Goal: Task Accomplishment & Management: Manage account settings

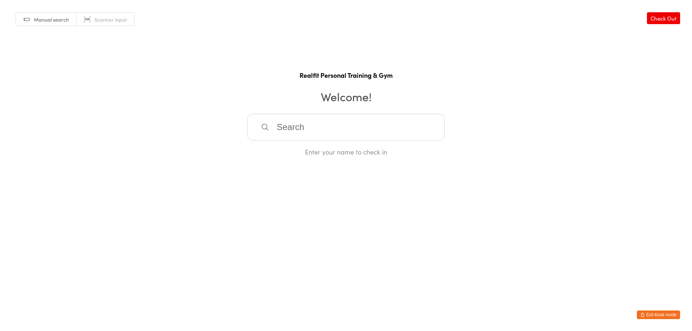
click at [648, 310] on html "You have now entered Kiosk Mode. Members will be able to check themselves in us…" at bounding box center [346, 165] width 692 height 331
click at [665, 313] on button "Exit kiosk mode" at bounding box center [658, 315] width 43 height 9
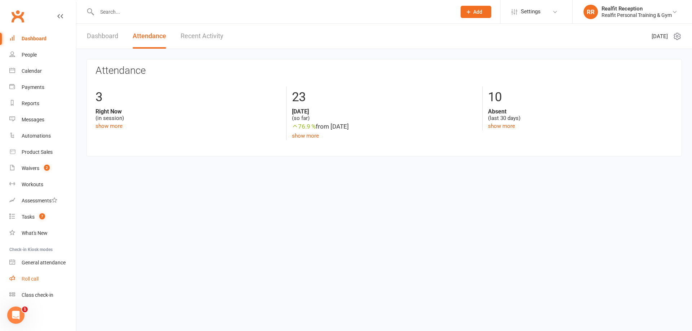
click at [28, 280] on div "Roll call" at bounding box center [30, 279] width 17 height 6
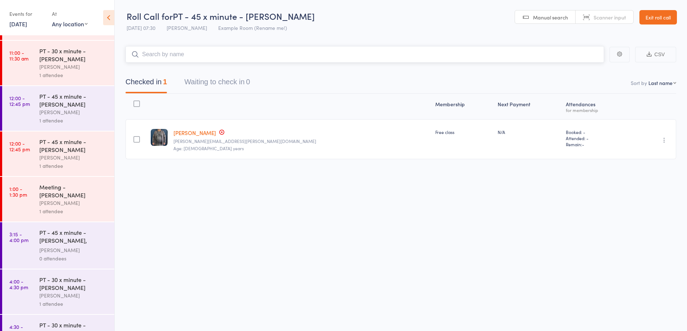
scroll to position [640, 0]
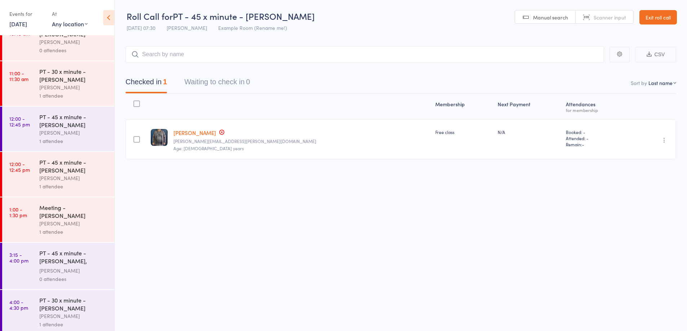
click at [79, 95] on div "1 attendee" at bounding box center [73, 96] width 69 height 8
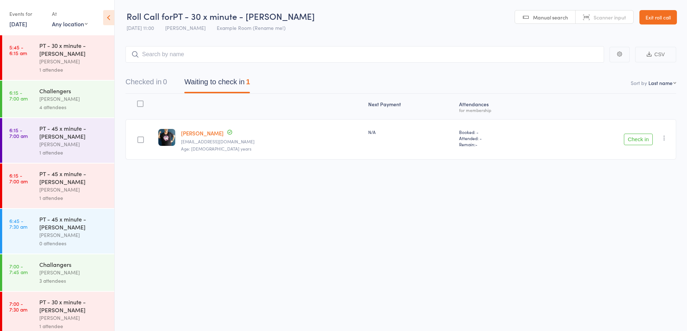
click at [644, 141] on button "Check in" at bounding box center [638, 140] width 29 height 12
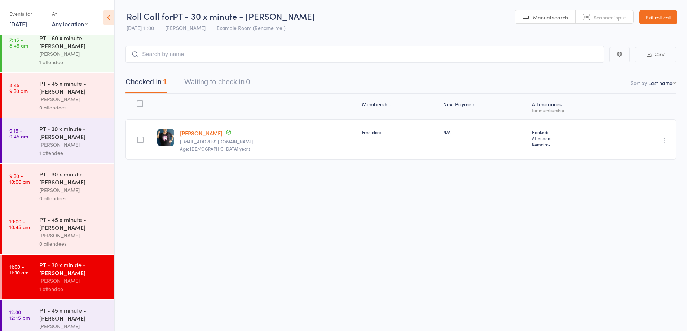
scroll to position [455, 0]
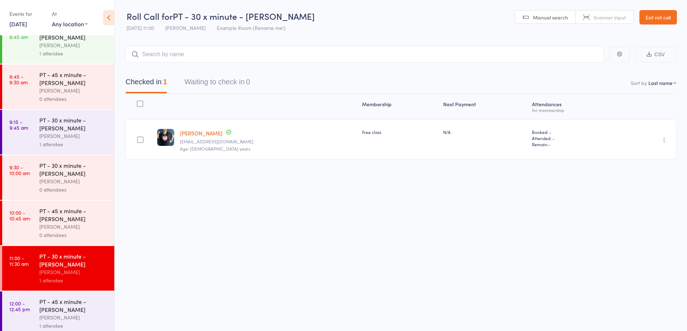
click at [101, 226] on div "David Smethurst" at bounding box center [73, 227] width 69 height 8
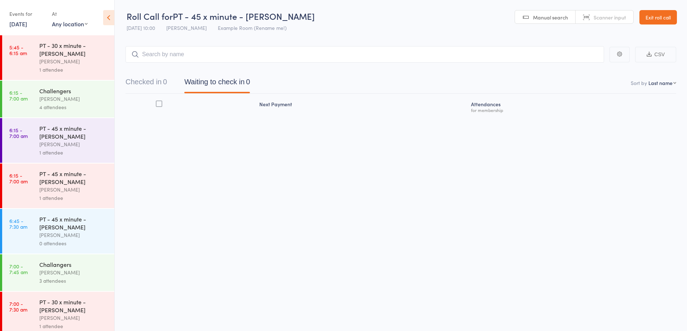
click at [380, 57] on input "search" at bounding box center [364, 54] width 478 height 17
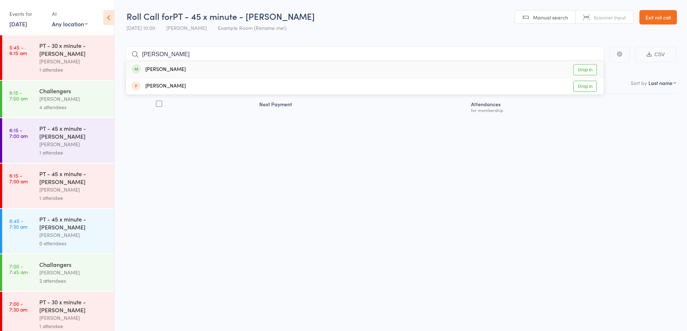
type input "greg"
click at [287, 71] on div "Greg Cave Drop in" at bounding box center [365, 69] width 478 height 17
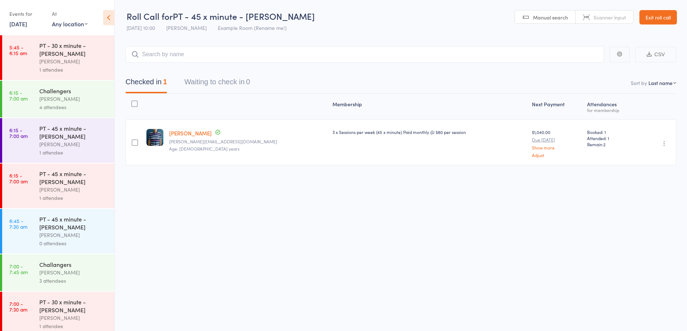
click at [663, 15] on link "Exit roll call" at bounding box center [657, 17] width 37 height 14
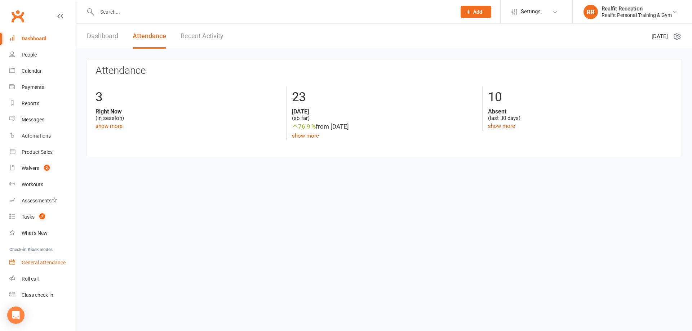
click at [47, 262] on div "General attendance" at bounding box center [44, 263] width 44 height 6
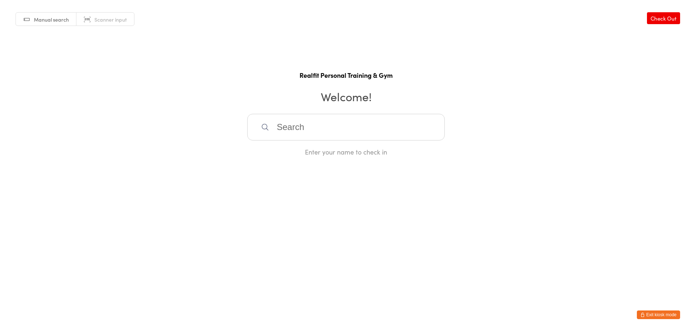
click at [341, 128] on input "search" at bounding box center [346, 127] width 198 height 27
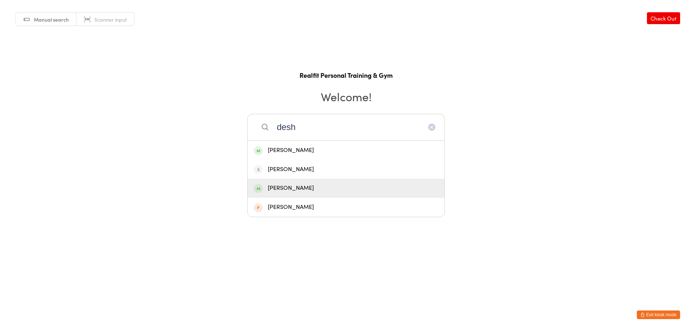
type input "desh"
click at [359, 192] on div "Deshan De Silva" at bounding box center [346, 188] width 185 height 10
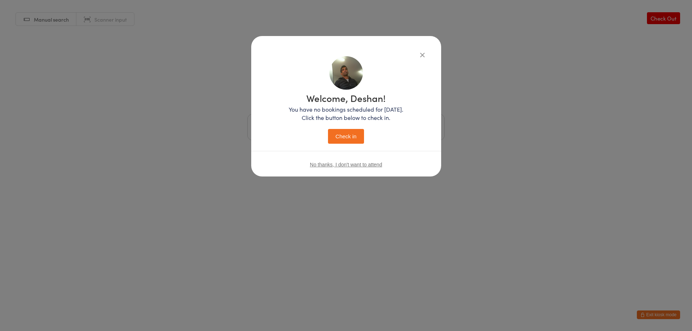
click at [340, 128] on div "Welcome, Deshan! You have no bookings scheduled for today. Click the button bel…" at bounding box center [346, 118] width 115 height 50
click at [339, 140] on button "Check in" at bounding box center [346, 136] width 36 height 15
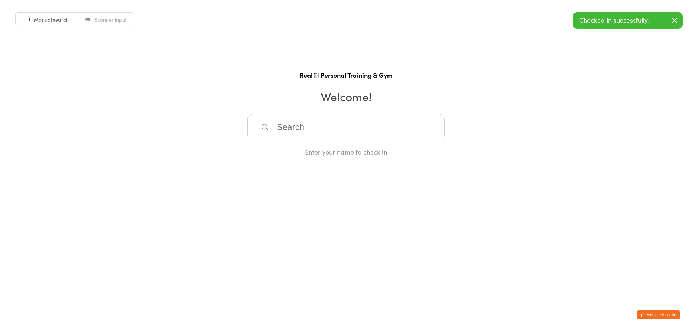
click at [660, 313] on button "Exit kiosk mode" at bounding box center [658, 315] width 43 height 9
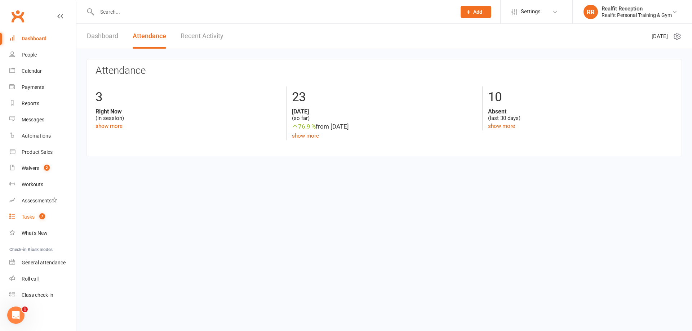
click at [25, 218] on div "Tasks" at bounding box center [28, 217] width 13 height 6
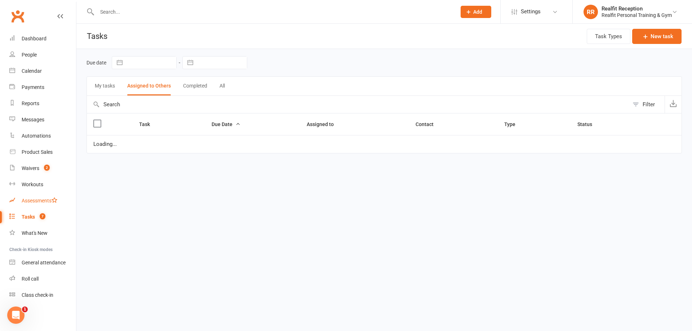
select select "started"
select select "waiting"
select select "started"
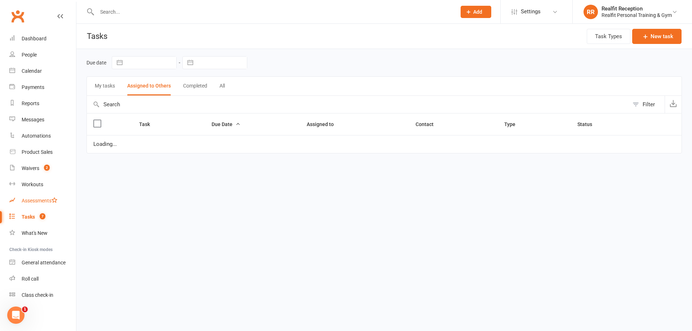
select select "started"
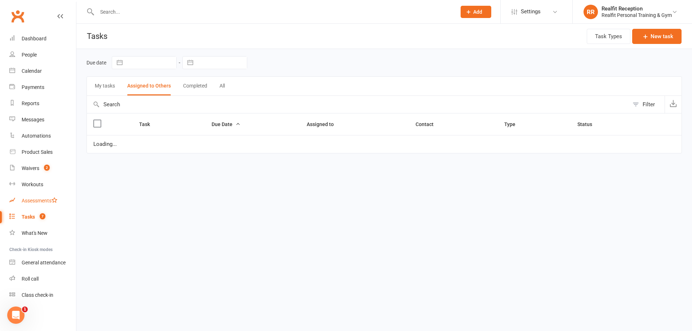
select select "waiting"
select select "started"
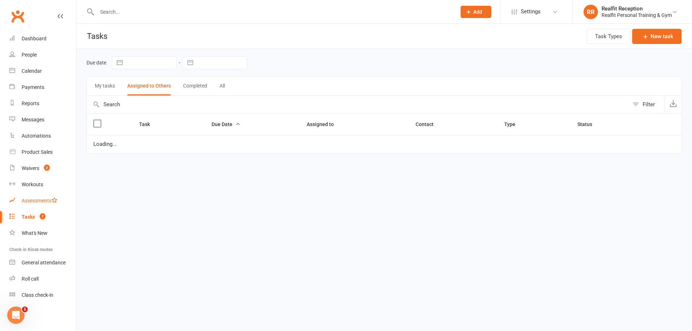
select select "started"
select select "waiting"
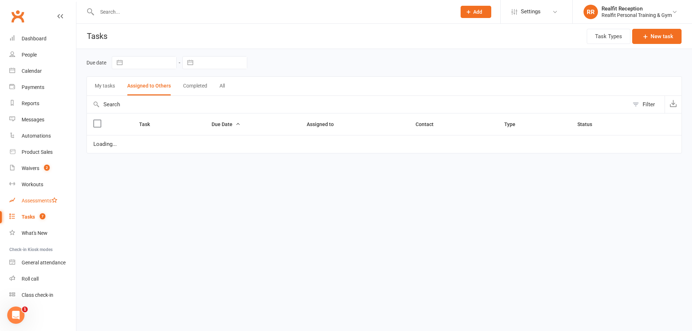
select select "started"
select select "waiting"
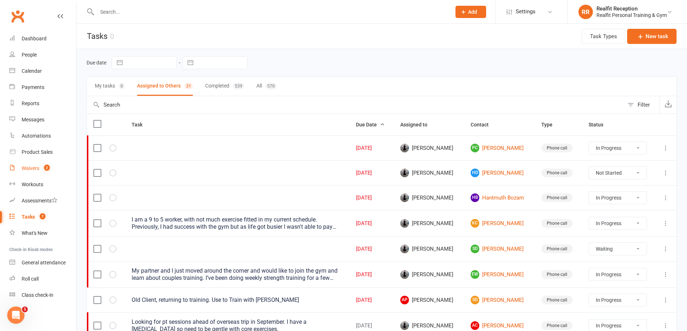
click at [35, 167] on div "Waivers" at bounding box center [31, 168] width 18 height 6
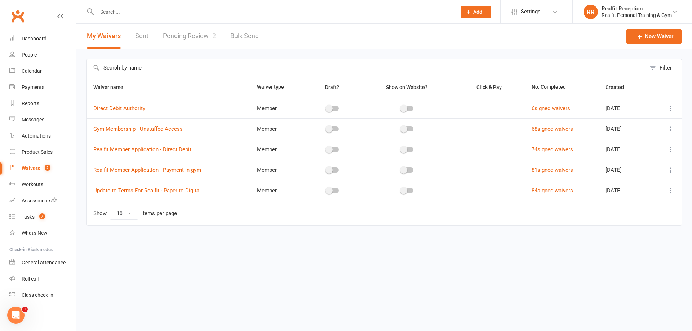
click at [176, 34] on link "Pending Review 2" at bounding box center [189, 36] width 53 height 25
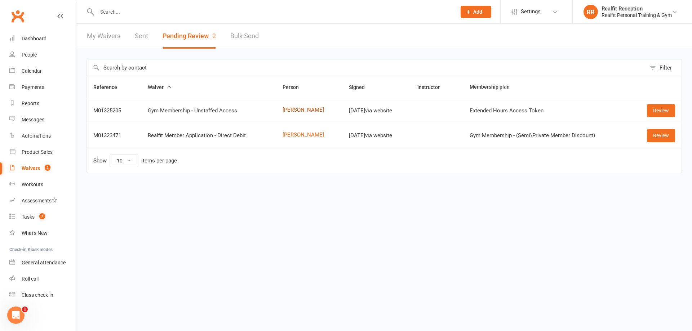
click at [302, 111] on link "[PERSON_NAME]" at bounding box center [309, 110] width 53 height 6
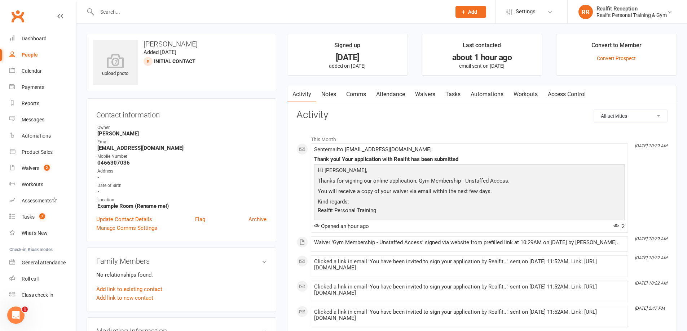
click at [422, 93] on link "Waivers" at bounding box center [425, 94] width 30 height 17
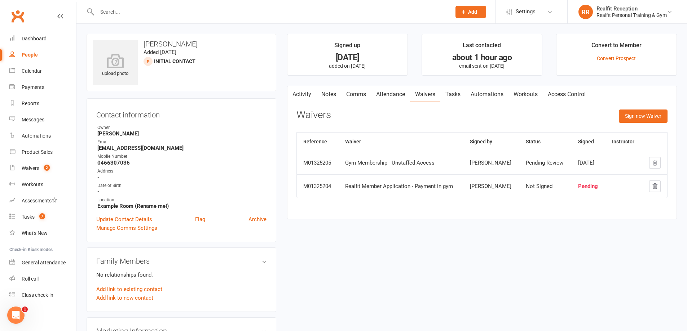
click at [333, 94] on link "Notes" at bounding box center [328, 94] width 25 height 17
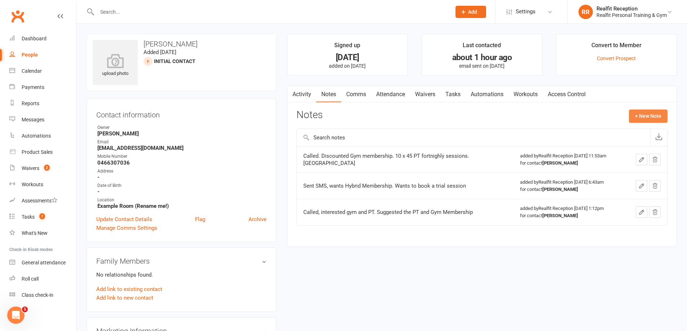
click at [641, 115] on button "+ New Note" at bounding box center [648, 116] width 39 height 13
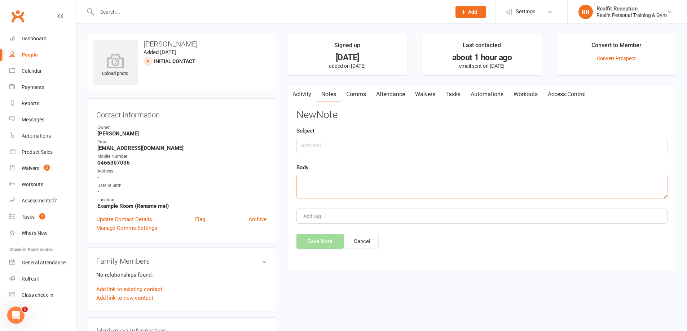
click at [389, 179] on textarea at bounding box center [481, 187] width 371 height 24
type textarea "Sent SMS. Recieved paperwork."
click at [325, 244] on button "Save Note" at bounding box center [319, 241] width 47 height 15
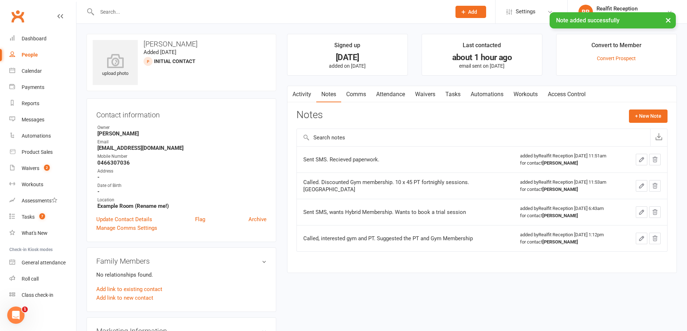
click at [453, 97] on link "Tasks" at bounding box center [452, 94] width 25 height 17
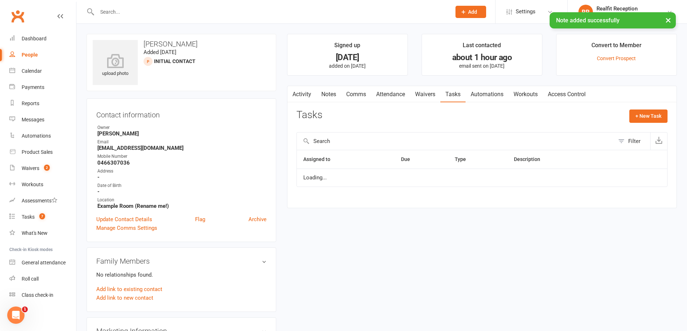
select select "started"
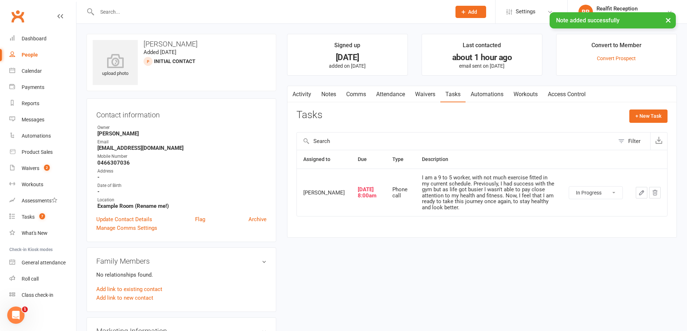
click at [640, 191] on icon "button" at bounding box center [641, 193] width 6 height 6
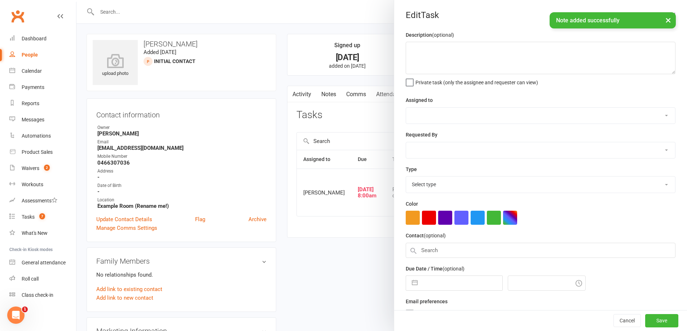
type textarea "I am a 9 to 5 worker, with not much exercise fitted in my current schedule. Pre…"
select select "49223"
type input "[DATE]"
type input "8:00am"
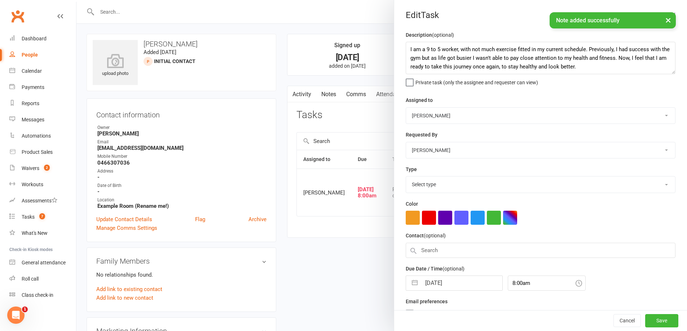
select select "26751"
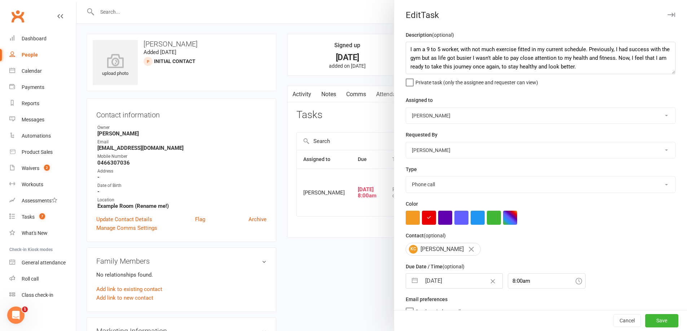
click at [464, 284] on input "[DATE]" at bounding box center [461, 281] width 81 height 14
select select "6"
select select "2025"
select select "7"
select select "2025"
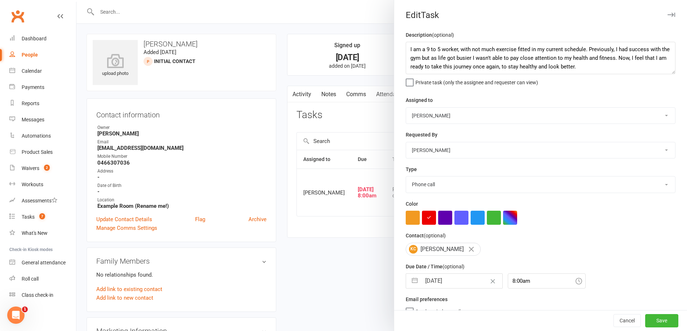
select select "8"
select select "2025"
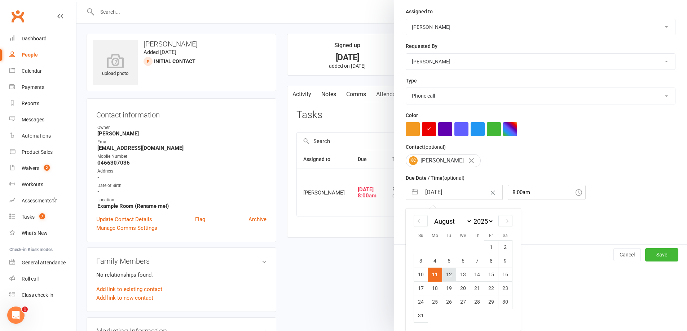
click at [442, 274] on td "12" at bounding box center [449, 275] width 14 height 14
type input "[DATE]"
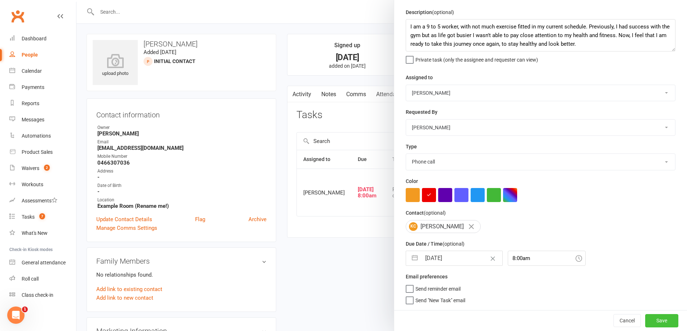
click at [648, 323] on button "Save" at bounding box center [661, 320] width 33 height 13
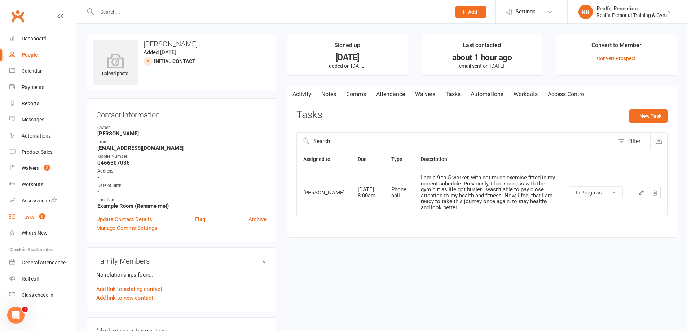
click at [27, 216] on div "Tasks" at bounding box center [28, 217] width 13 height 6
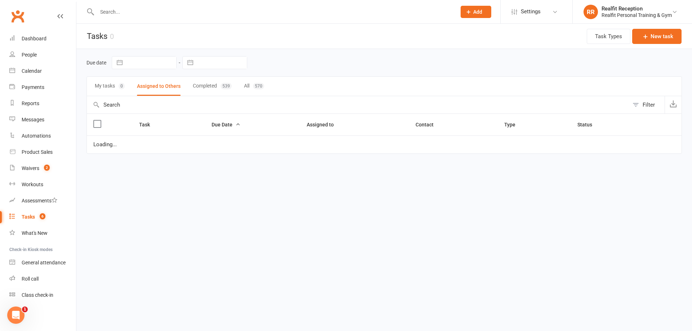
select select "started"
select select "waiting"
select select "started"
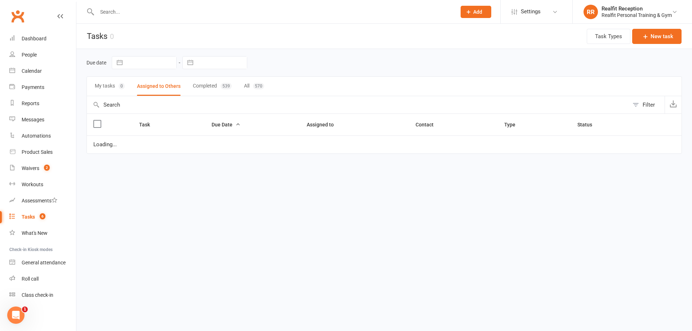
select select "started"
select select "waiting"
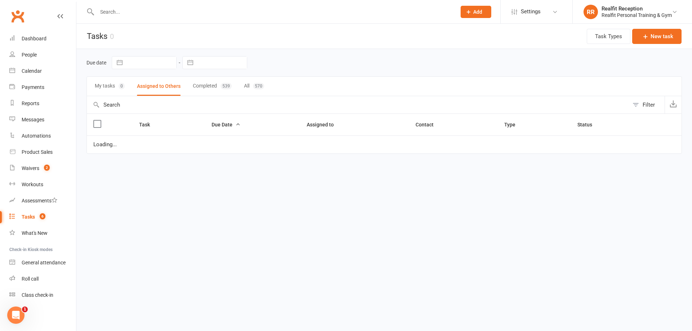
select select "waiting"
select select "started"
select select "waiting"
select select "started"
select select "waiting"
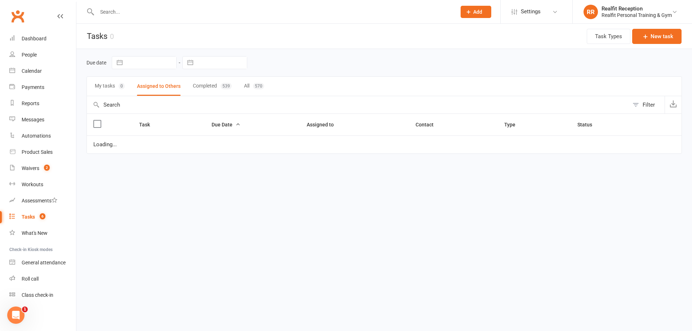
select select "started"
select select "waiting"
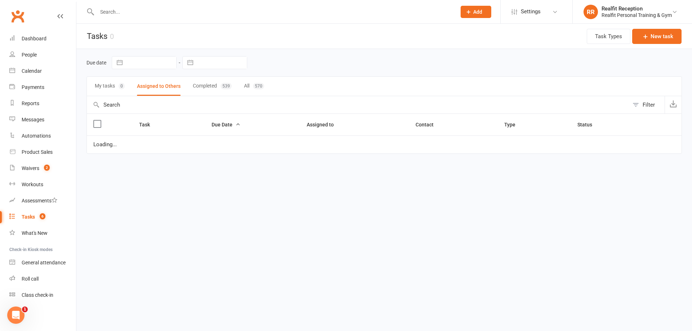
select select "started"
select select "waiting"
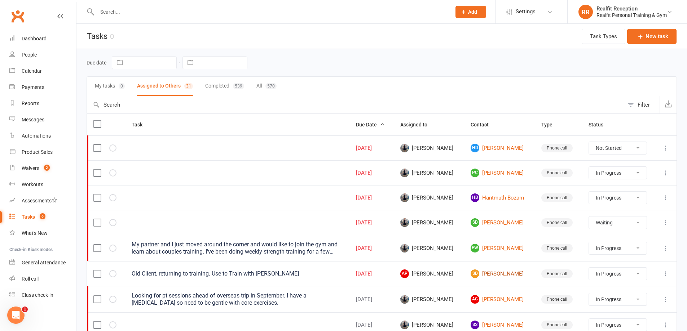
click at [503, 274] on link "SD [PERSON_NAME]" at bounding box center [499, 274] width 58 height 9
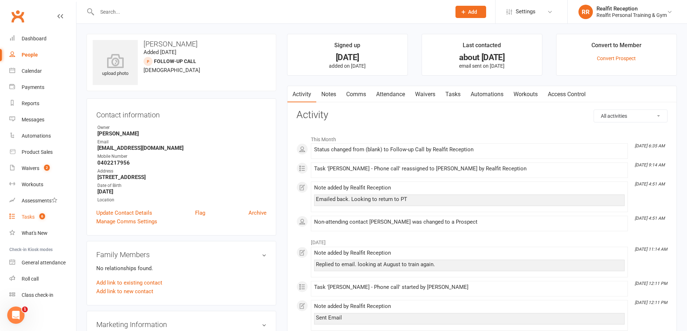
click at [28, 216] on div "Tasks" at bounding box center [28, 217] width 13 height 6
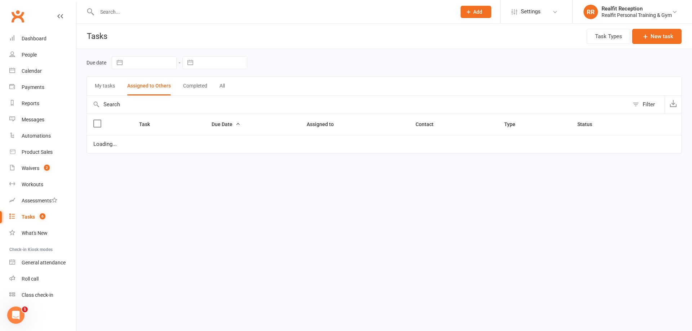
select select "started"
select select "waiting"
select select "started"
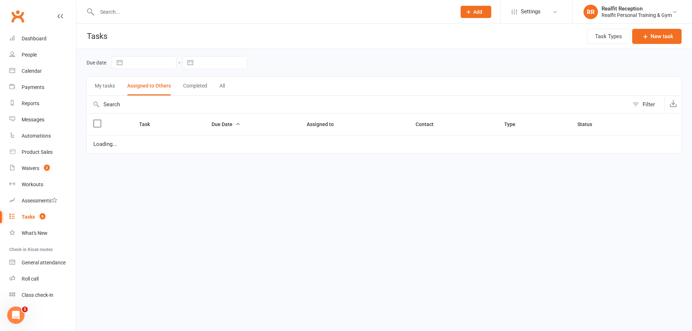
select select "started"
select select "waiting"
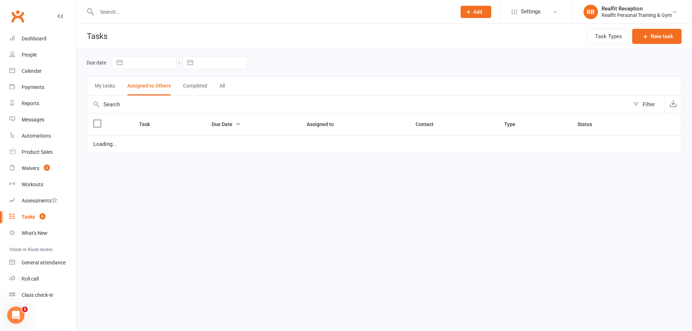
select select "waiting"
select select "started"
select select "waiting"
select select "started"
select select "waiting"
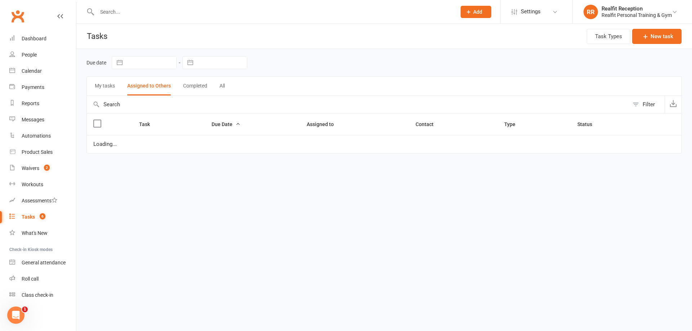
select select "started"
select select "waiting"
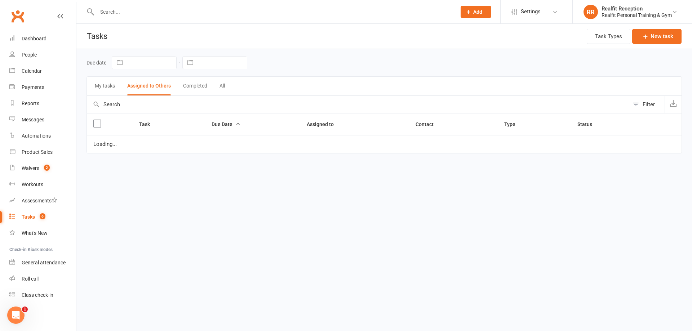
select select "started"
select select "waiting"
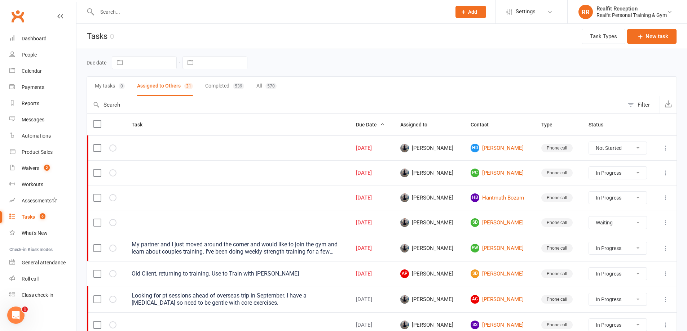
click at [667, 224] on icon at bounding box center [665, 222] width 7 height 7
click at [615, 246] on link "Edit" at bounding box center [628, 251] width 71 height 14
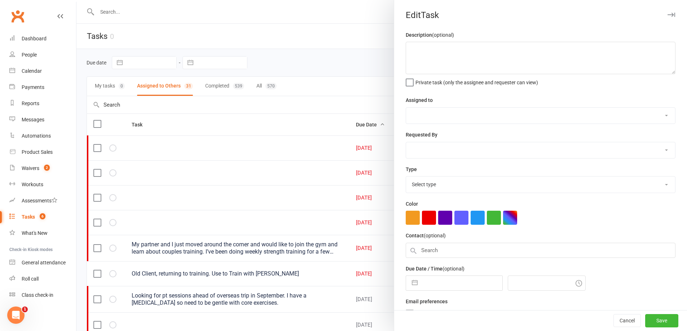
select select "49223"
type input "[DATE]"
type input "12:30pm"
select select "26751"
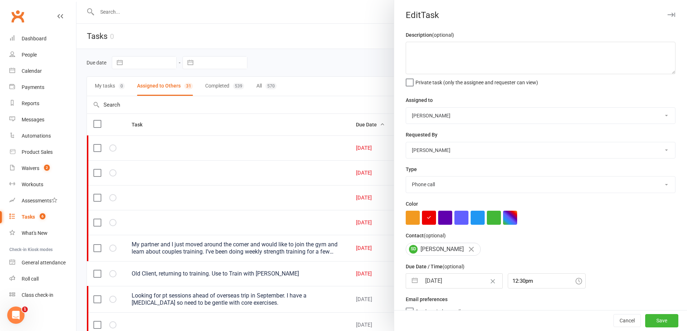
click at [461, 284] on input "[DATE]" at bounding box center [461, 281] width 81 height 14
select select "6"
select select "2025"
select select "7"
select select "2025"
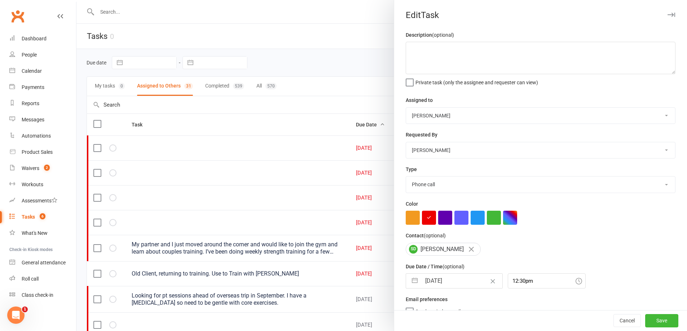
select select "8"
select select "2025"
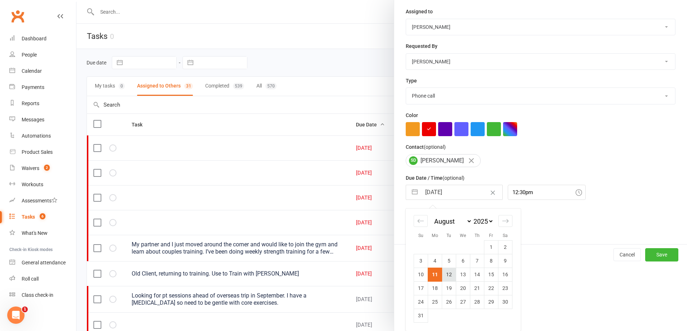
click at [445, 271] on td "12" at bounding box center [449, 275] width 14 height 14
type input "[DATE]"
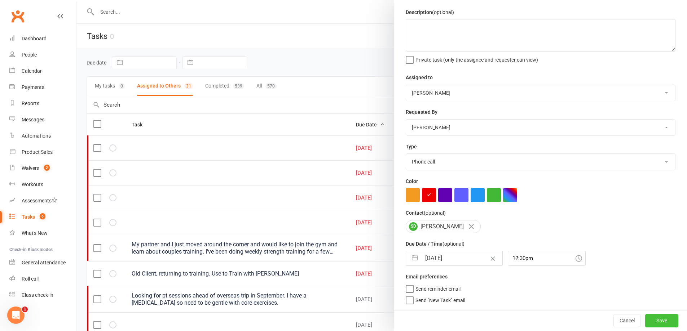
click at [656, 318] on button "Save" at bounding box center [661, 320] width 33 height 13
select select "started"
select select "waiting"
select select "started"
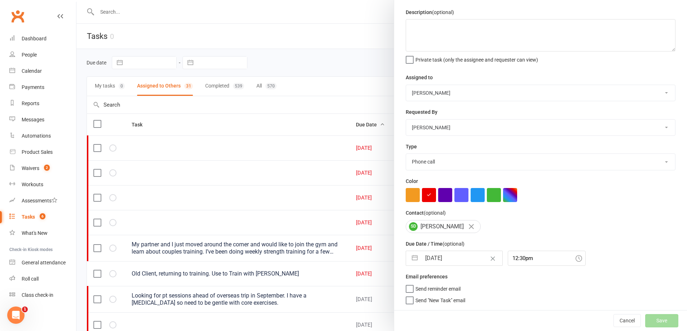
select select "started"
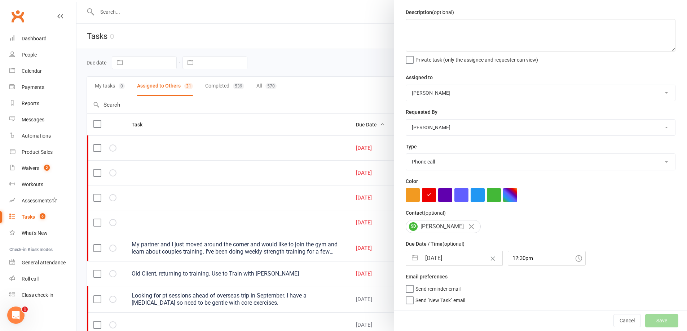
select select "waiting"
select select "started"
select select "waiting"
select select "started"
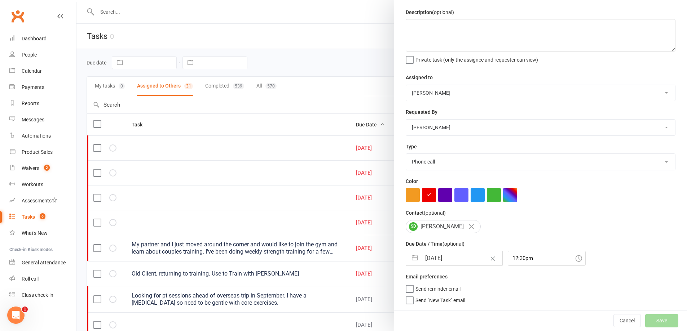
select select "waiting"
select select "started"
select select "waiting"
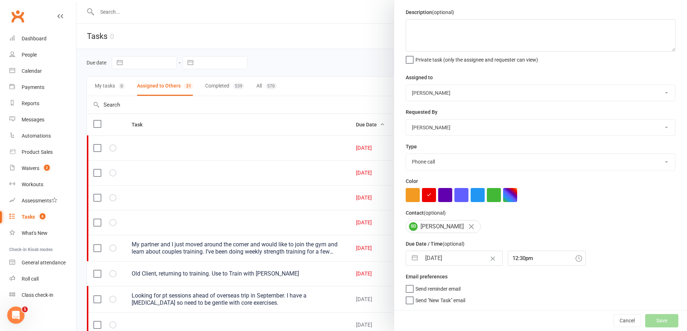
select select "waiting"
select select "started"
select select "waiting"
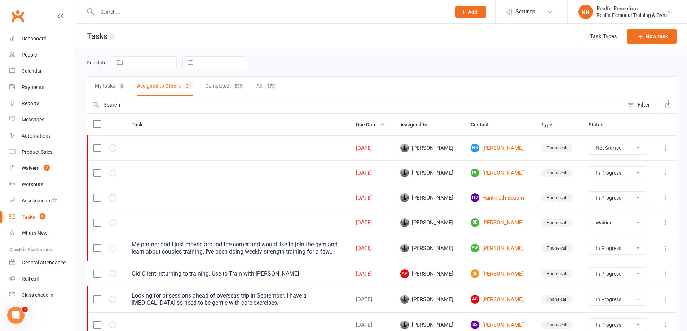
select select "started"
select select "waiting"
select select "started"
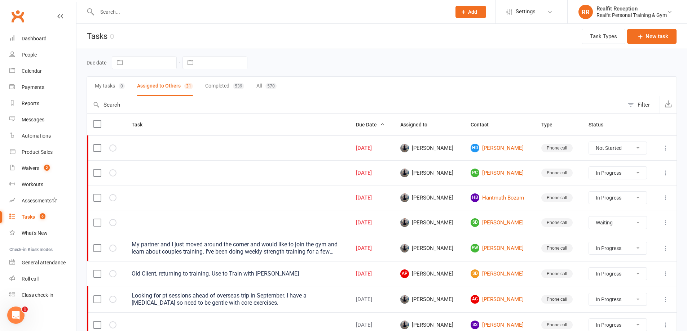
select select "started"
select select "waiting"
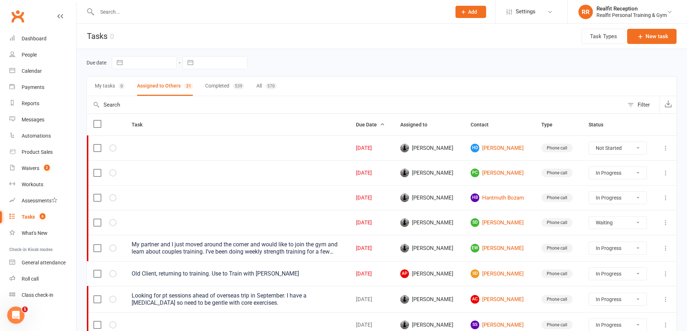
select select "waiting"
select select "started"
select select "waiting"
select select "started"
select select "waiting"
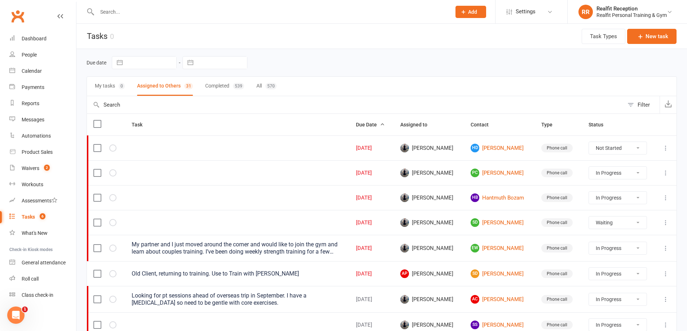
select select "started"
select select "waiting"
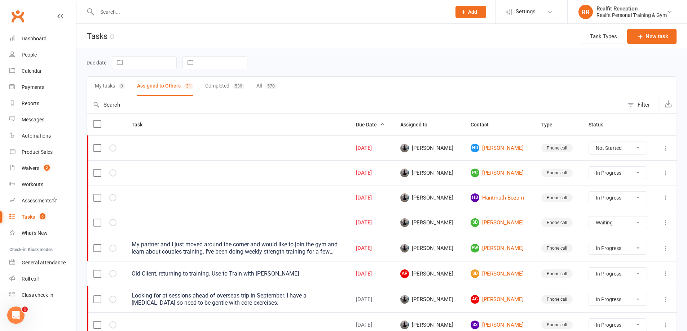
select select "started"
select select "waiting"
select select "started"
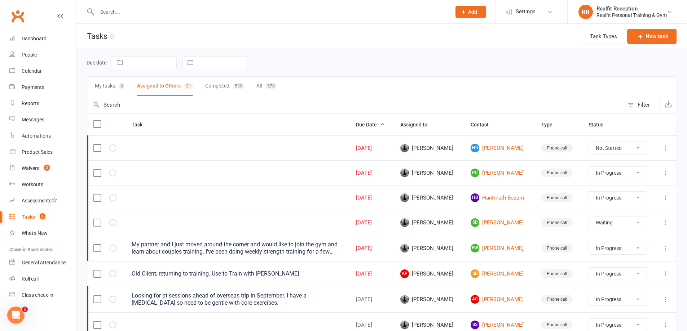
select select "started"
select select "waiting"
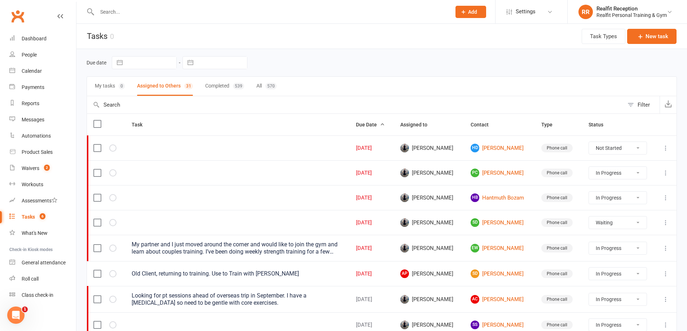
select select "waiting"
select select "started"
select select "waiting"
select select "started"
select select "waiting"
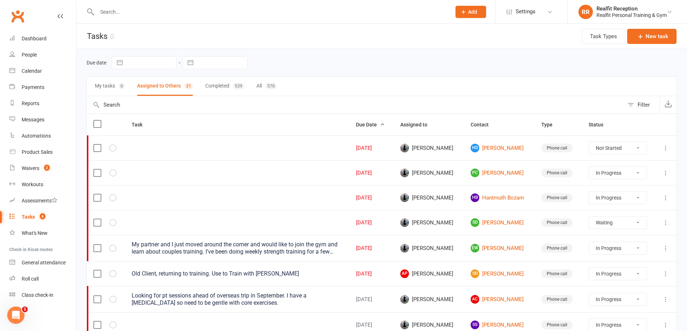
select select "started"
select select "waiting"
select select "started"
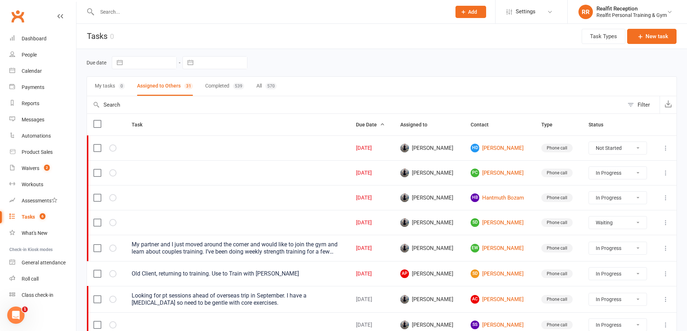
select select "waiting"
select select "started"
select select "waiting"
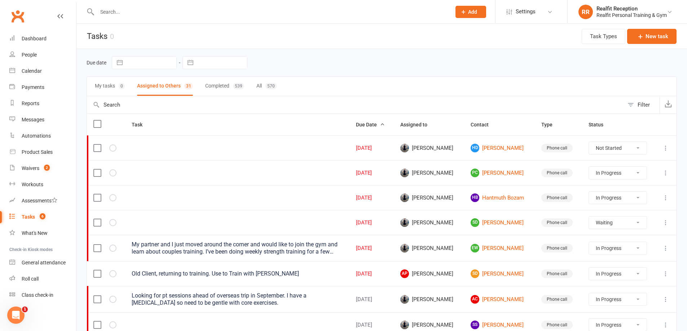
select select "waiting"
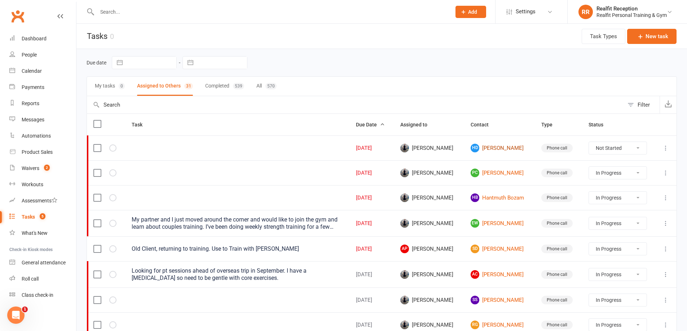
click at [487, 149] on link "HD [PERSON_NAME]" at bounding box center [499, 148] width 58 height 9
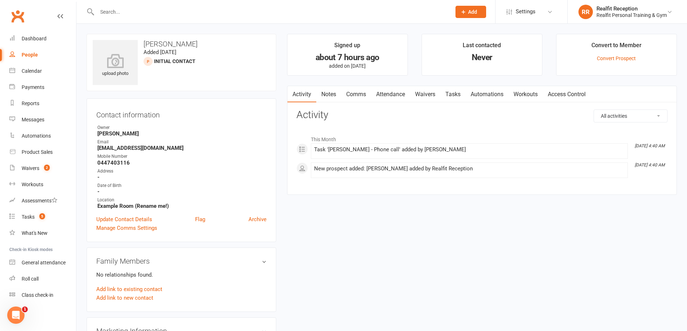
click at [450, 94] on link "Tasks" at bounding box center [452, 94] width 25 height 17
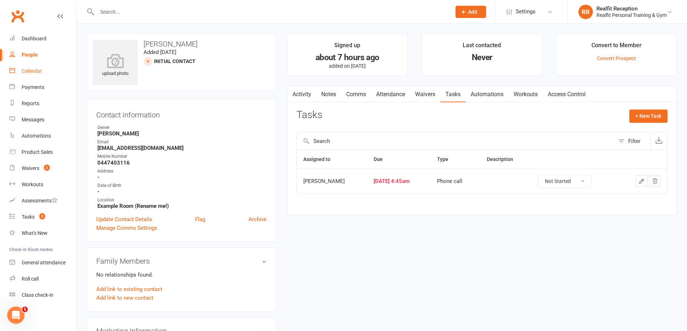
click at [31, 72] on div "Calendar" at bounding box center [32, 71] width 20 height 6
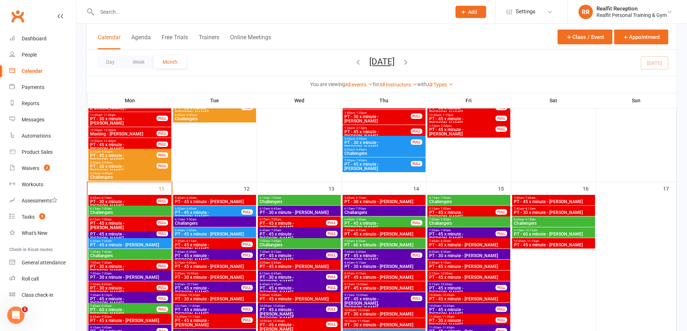
scroll to position [505, 0]
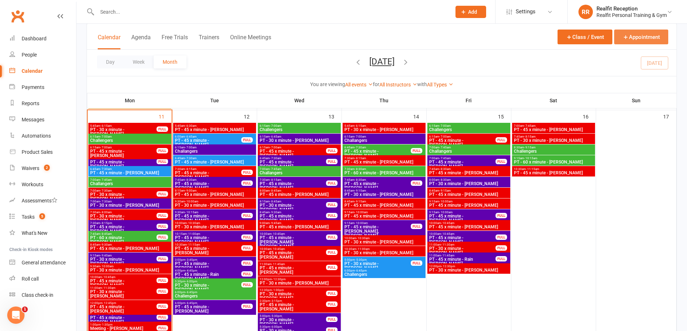
click at [639, 39] on button "Appointment" at bounding box center [641, 37] width 54 height 15
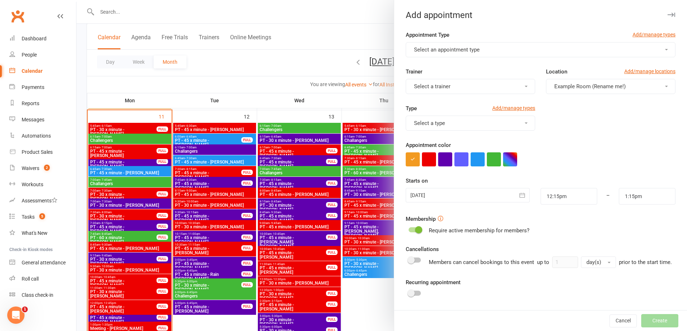
click at [510, 49] on button "Select an appointment type" at bounding box center [541, 49] width 270 height 15
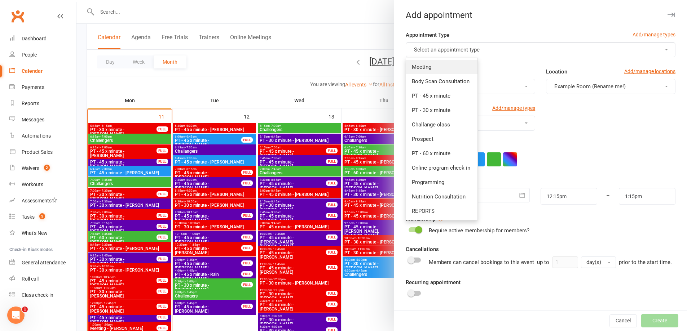
click at [435, 65] on link "Meeting" at bounding box center [441, 67] width 71 height 14
type input "12:45pm"
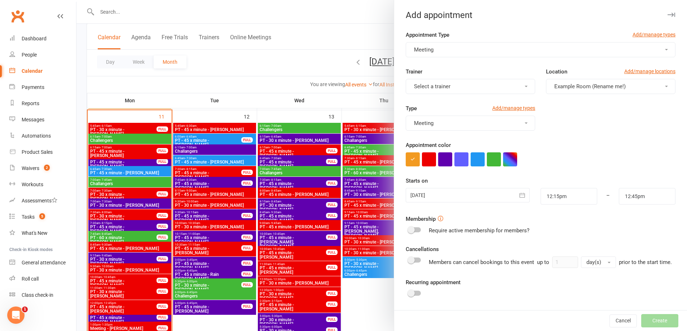
click at [448, 87] on button "Select a trainer" at bounding box center [470, 86] width 129 height 15
click at [437, 162] on span "[PERSON_NAME]" at bounding box center [432, 161] width 41 height 6
click at [430, 160] on button "button" at bounding box center [429, 159] width 14 height 14
click at [518, 197] on icon "button" at bounding box center [521, 195] width 7 height 7
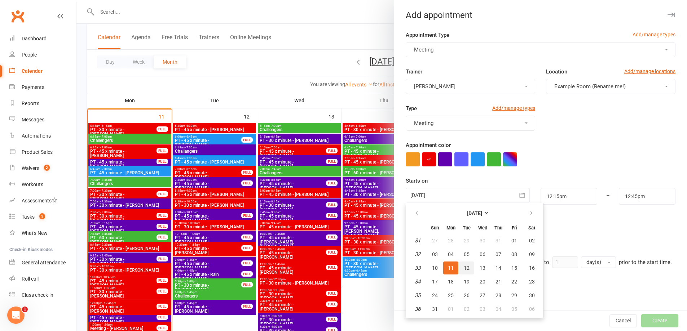
drag, startPoint x: 467, startPoint y: 267, endPoint x: 562, endPoint y: 222, distance: 105.5
click at [468, 267] on button "12" at bounding box center [466, 268] width 15 height 13
type input "[DATE]"
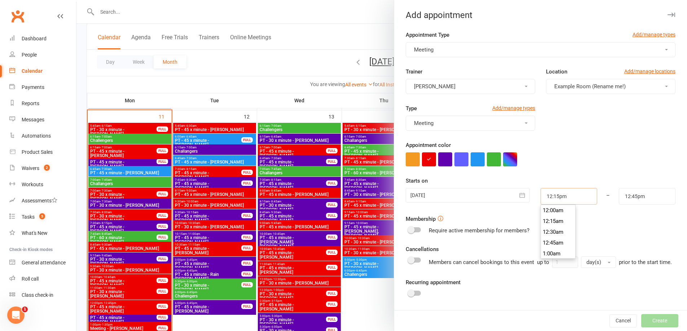
click at [570, 196] on input "12:15pm" at bounding box center [568, 196] width 57 height 17
type input "11:30am"
click at [549, 221] on li "11:30am" at bounding box center [558, 225] width 35 height 11
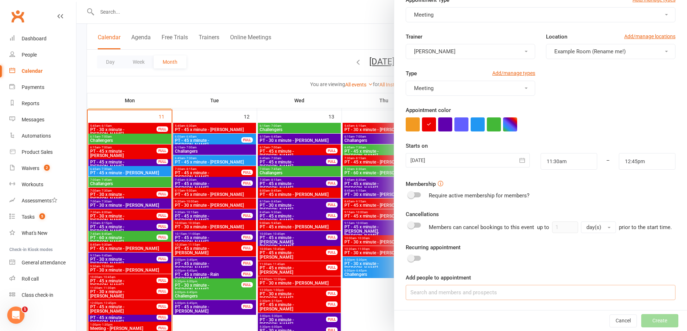
click at [462, 290] on input at bounding box center [541, 292] width 270 height 15
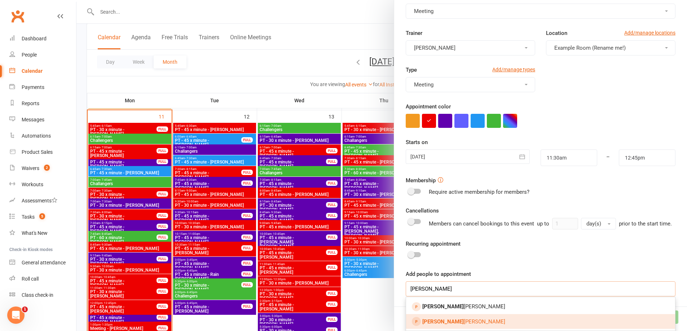
type input "[PERSON_NAME]"
click at [468, 327] on link "[PERSON_NAME]" at bounding box center [540, 321] width 269 height 15
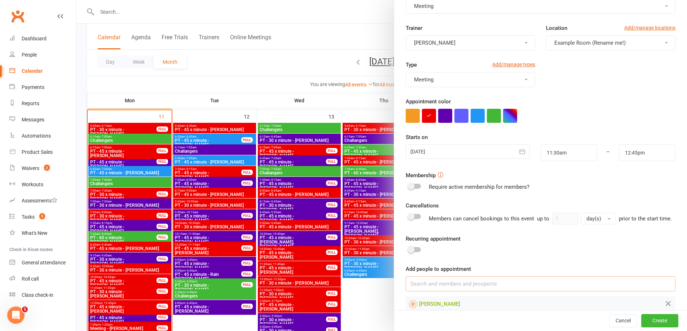
scroll to position [64, 0]
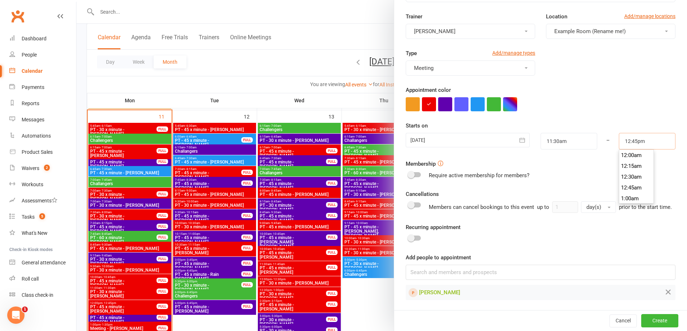
click at [640, 133] on input "12:45pm" at bounding box center [647, 141] width 57 height 17
type input "12:00pm"
click at [629, 186] on li "12:00pm" at bounding box center [636, 191] width 35 height 11
click at [650, 319] on button "Create" at bounding box center [659, 320] width 37 height 13
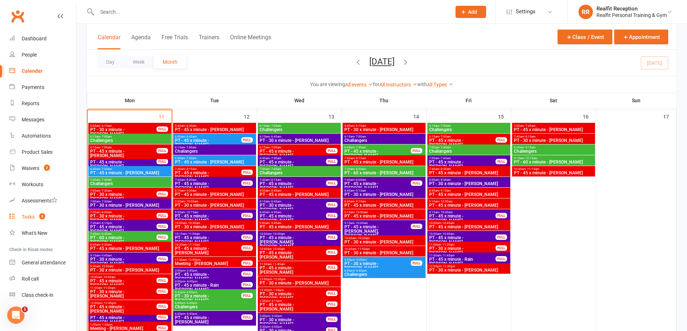
click at [29, 216] on div "Tasks" at bounding box center [28, 217] width 13 height 6
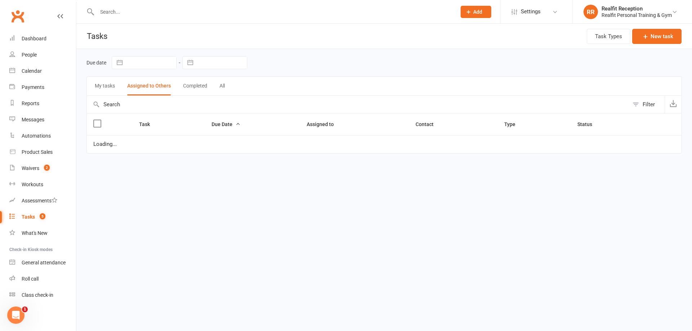
select select "started"
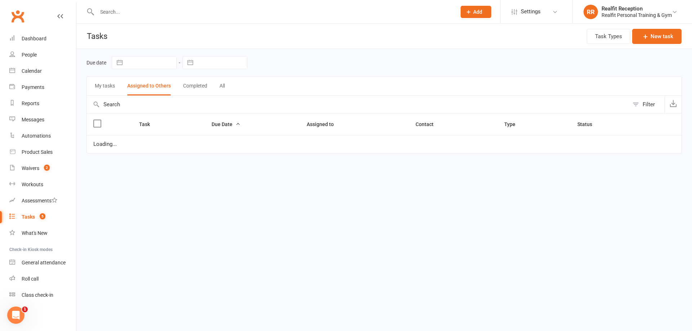
select select "started"
select select "waiting"
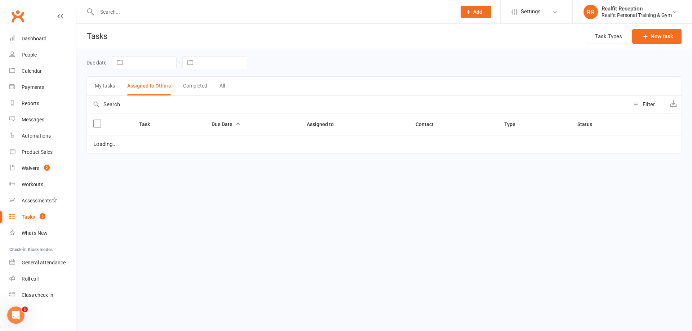
select select "started"
select select "waiting"
select select "started"
select select "waiting"
select select "started"
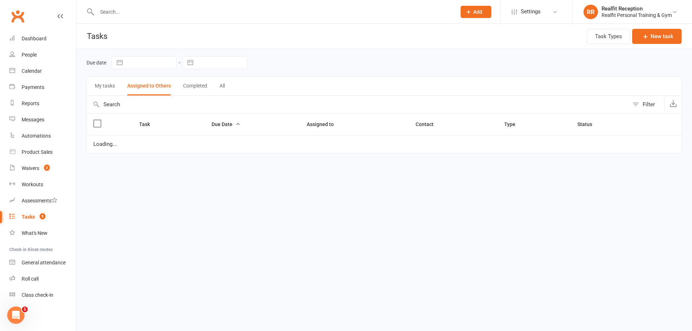
select select "started"
select select "waiting"
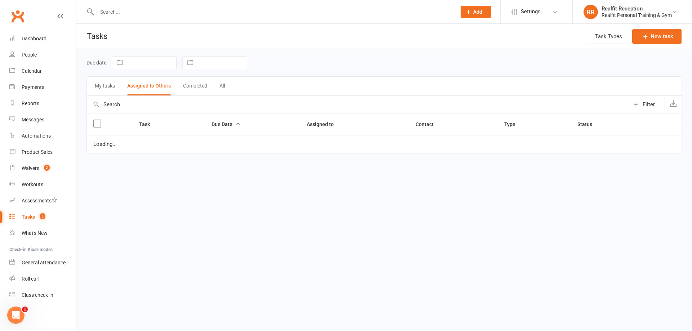
select select "started"
select select "waiting"
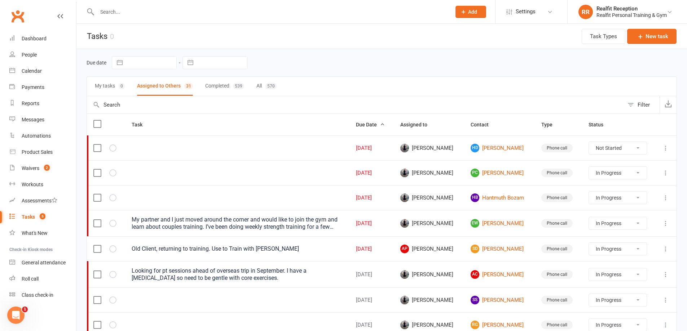
drag, startPoint x: 641, startPoint y: 148, endPoint x: 640, endPoint y: 153, distance: 5.5
click at [641, 148] on select "Not Started In Progress Waiting Complete" at bounding box center [618, 148] width 58 height 12
click at [592, 142] on select "Not Started In Progress Waiting Complete" at bounding box center [618, 148] width 58 height 12
select select "unstarted"
select select "started"
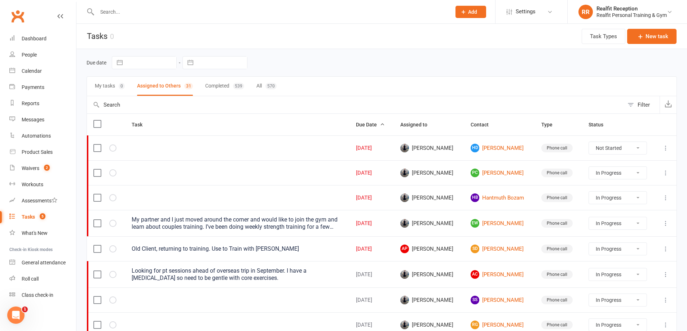
select select "started"
click at [592, 142] on select "Not Started In Progress Waiting Complete" at bounding box center [618, 148] width 58 height 12
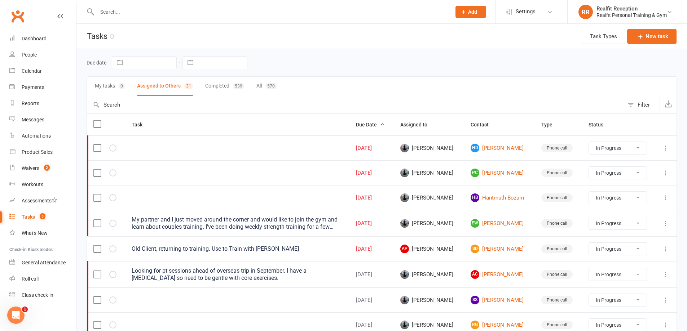
click at [665, 149] on icon at bounding box center [665, 148] width 7 height 7
click at [627, 177] on link "Edit" at bounding box center [628, 176] width 71 height 14
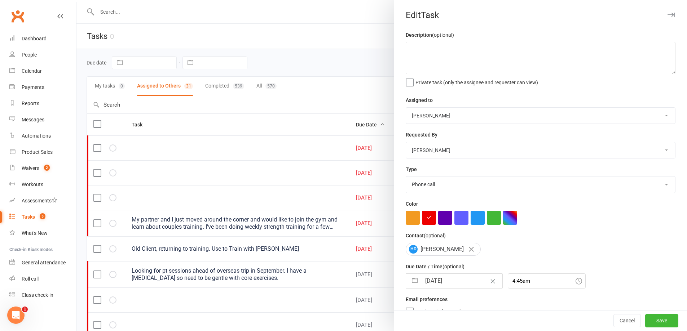
click at [461, 284] on input "[DATE]" at bounding box center [461, 281] width 81 height 14
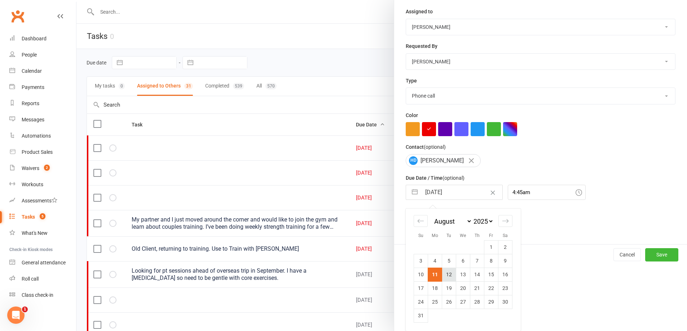
click at [446, 275] on td "12" at bounding box center [449, 275] width 14 height 14
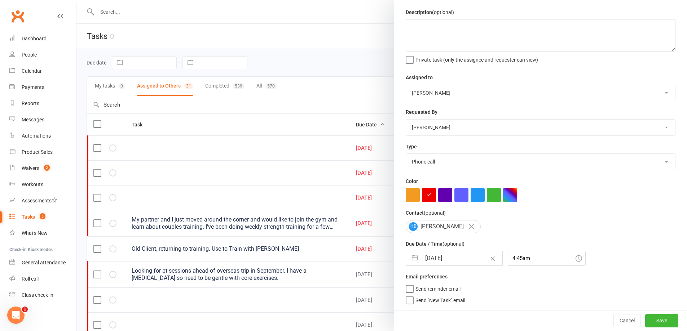
scroll to position [26, 0]
click at [645, 322] on button "Save" at bounding box center [661, 320] width 33 height 13
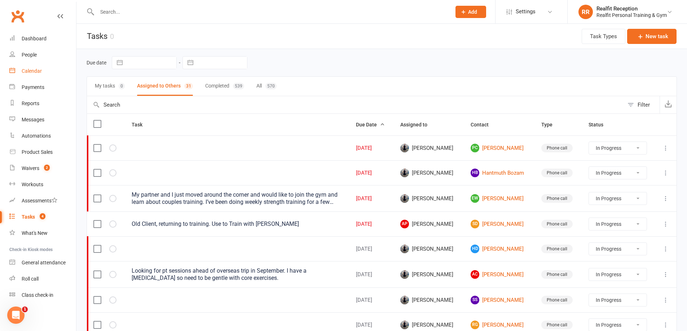
click at [24, 68] on div "Calendar" at bounding box center [32, 71] width 20 height 6
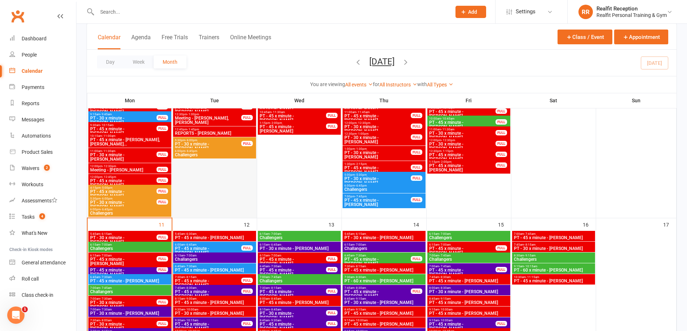
scroll to position [541, 0]
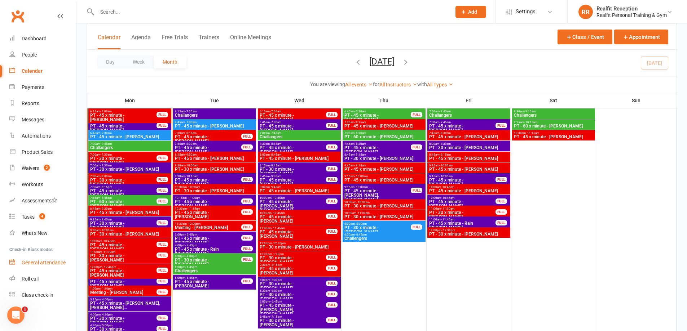
click at [37, 262] on div "General attendance" at bounding box center [44, 263] width 44 height 6
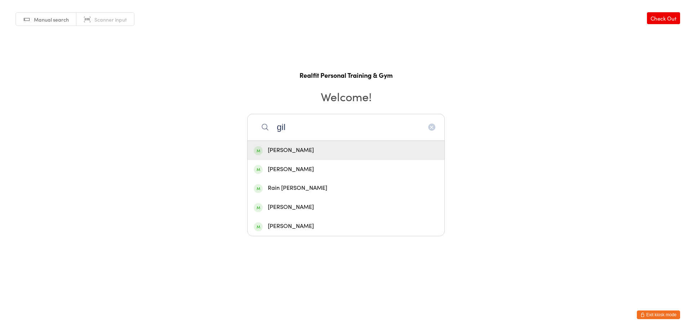
type input "gil"
click at [324, 147] on div "Gil Richards" at bounding box center [346, 151] width 185 height 10
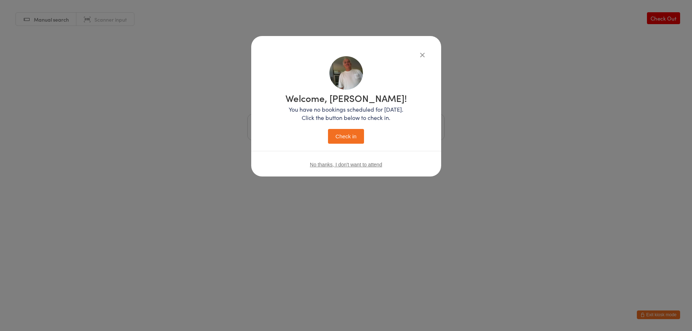
click at [339, 132] on button "Check in" at bounding box center [346, 136] width 36 height 15
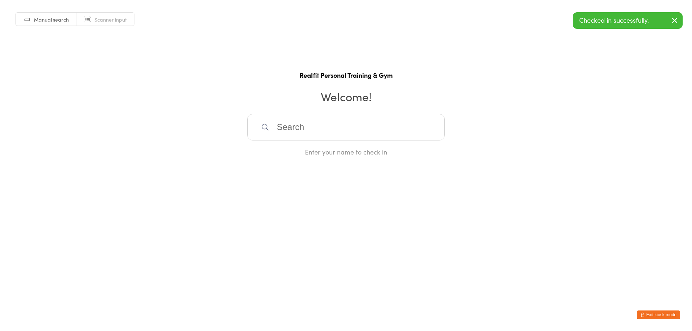
click at [340, 130] on input "search" at bounding box center [346, 127] width 198 height 27
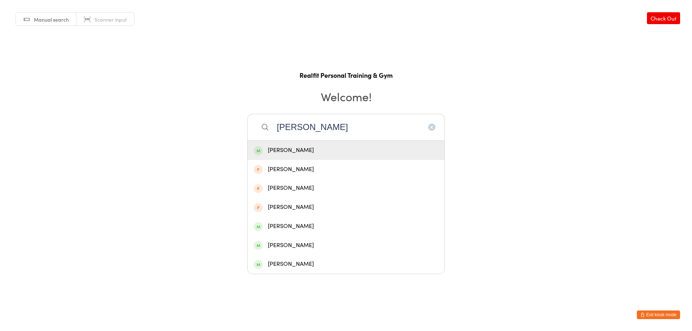
type input "josh"
click at [309, 153] on div "Josh Bennett" at bounding box center [346, 151] width 185 height 10
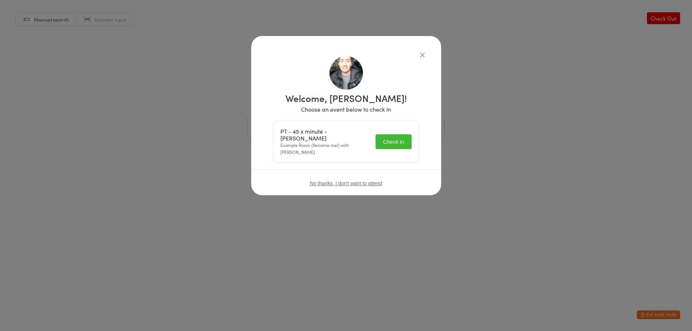
click at [389, 140] on button "Check in" at bounding box center [394, 141] width 36 height 15
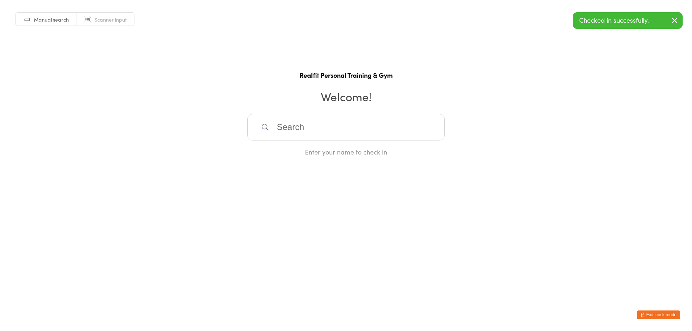
click at [651, 313] on button "Exit kiosk mode" at bounding box center [658, 315] width 43 height 9
